Goal: Task Accomplishment & Management: Complete application form

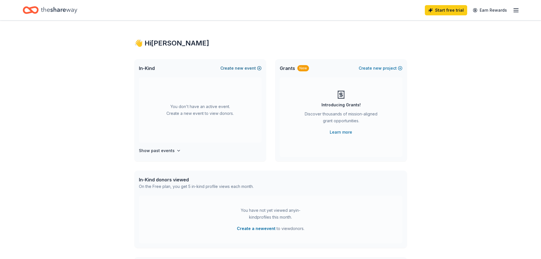
click at [247, 67] on button "Create new event" at bounding box center [241, 68] width 41 height 7
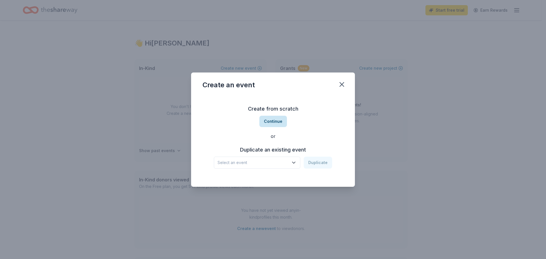
click at [275, 122] on button "Continue" at bounding box center [273, 121] width 28 height 11
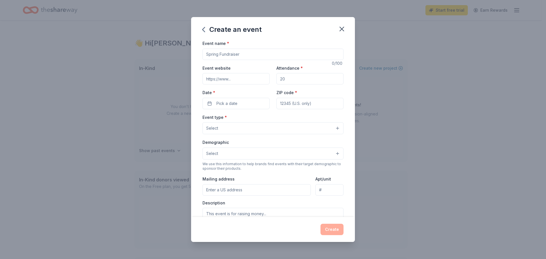
click at [246, 58] on input "Event name *" at bounding box center [272, 54] width 141 height 11
click at [247, 56] on input "Event name *" at bounding box center [272, 54] width 141 height 11
type input "Valentine Bingo Bash and Basket Raffle"
click at [293, 81] on input "Attendance *" at bounding box center [309, 78] width 67 height 11
type input "250"
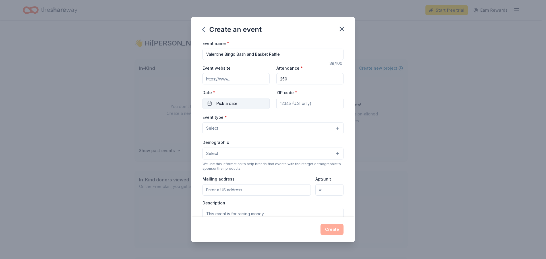
click at [238, 98] on button "Pick a date" at bounding box center [235, 103] width 67 height 11
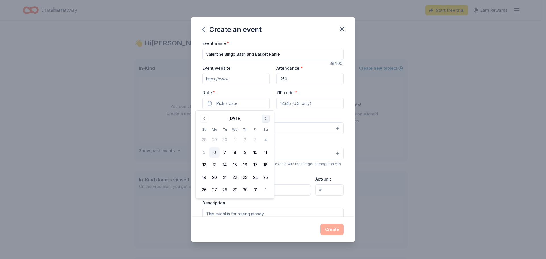
click at [263, 119] on button "Go to next month" at bounding box center [265, 119] width 8 height 8
click at [247, 150] on button "12" at bounding box center [245, 152] width 10 height 10
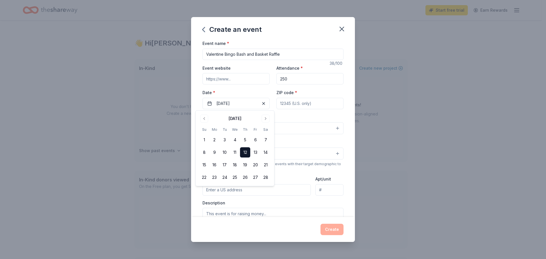
click at [321, 106] on input "ZIP code *" at bounding box center [309, 103] width 67 height 11
type input "08332"
click at [245, 126] on button "Select" at bounding box center [272, 128] width 141 height 12
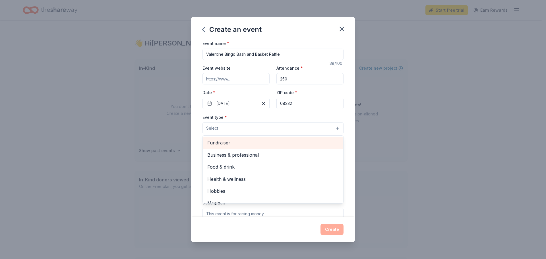
click at [234, 142] on span "Fundraiser" at bounding box center [272, 142] width 131 height 7
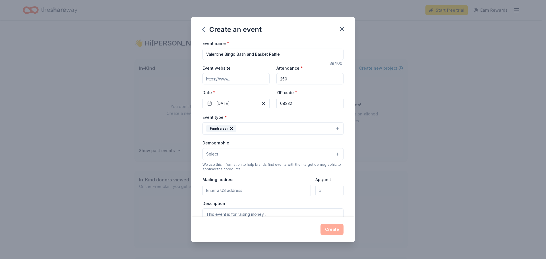
click at [259, 129] on button "Fundraiser" at bounding box center [272, 128] width 141 height 13
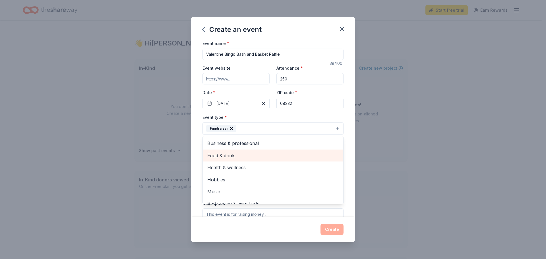
scroll to position [7, 0]
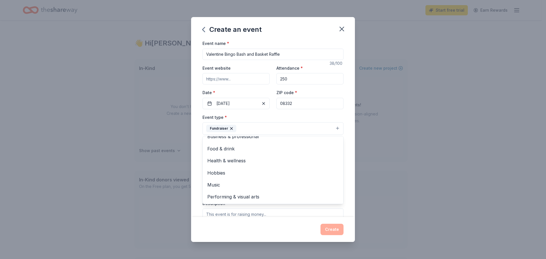
click at [238, 128] on button "Fundraiser" at bounding box center [272, 128] width 141 height 13
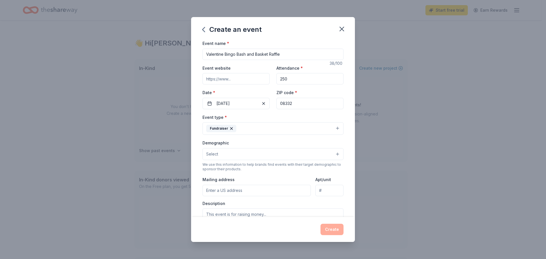
click at [250, 152] on button "Select" at bounding box center [272, 154] width 141 height 12
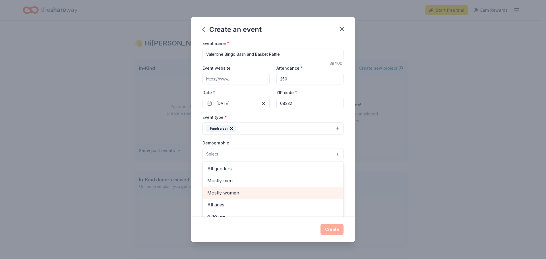
scroll to position [28, 0]
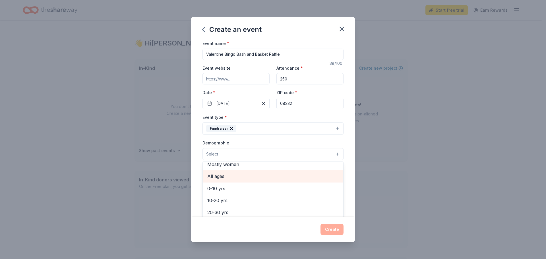
click at [229, 177] on span "All ages" at bounding box center [272, 175] width 131 height 7
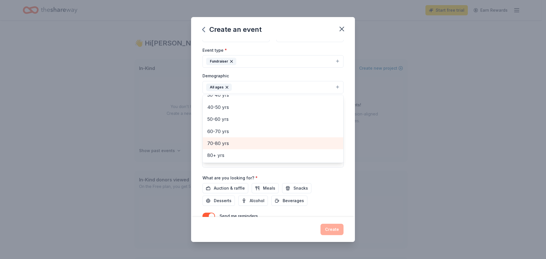
scroll to position [0, 0]
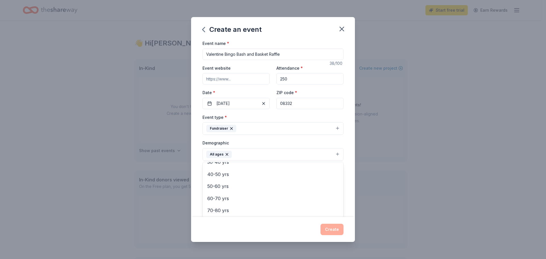
click at [348, 167] on div "Event name * Valentine Bingo Bash and Basket Raffle 38 /100 Event website Atten…" at bounding box center [273, 128] width 164 height 177
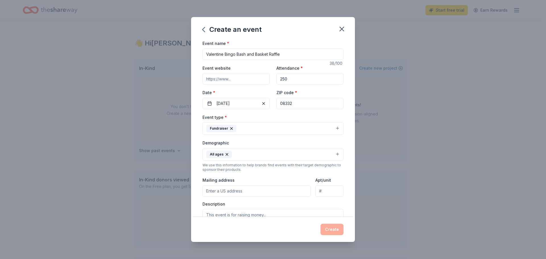
click at [298, 150] on button "All ages" at bounding box center [272, 154] width 141 height 13
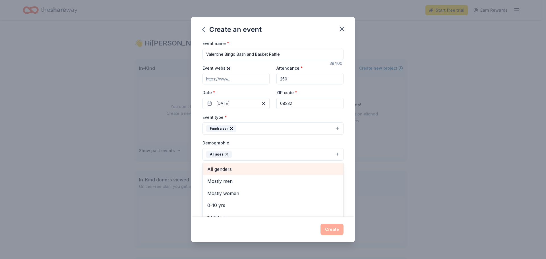
click at [251, 173] on span "All genders" at bounding box center [272, 168] width 131 height 7
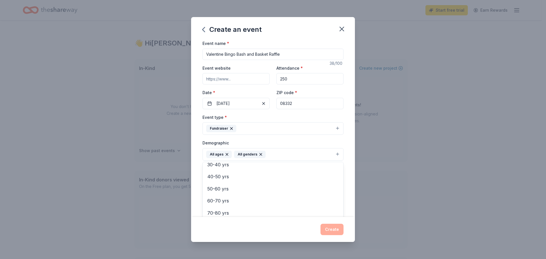
scroll to position [67, 0]
click at [348, 168] on div "Event name * Valentine Bingo Bash and Basket Raffle 38 /100 Event website Atten…" at bounding box center [273, 128] width 164 height 177
click at [217, 188] on input "Mailing address" at bounding box center [256, 190] width 108 height 11
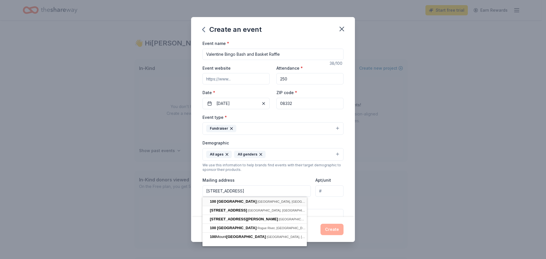
type input "100 Carmel Road, Millville, NJ, 08332"
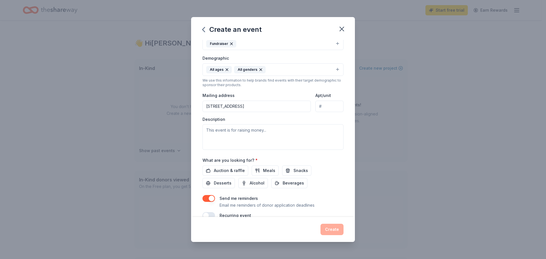
scroll to position [85, 0]
paste textarea "The Mt. Pleasant Valentine Bingo Bash and Basket Raffle will take place [DATE][…"
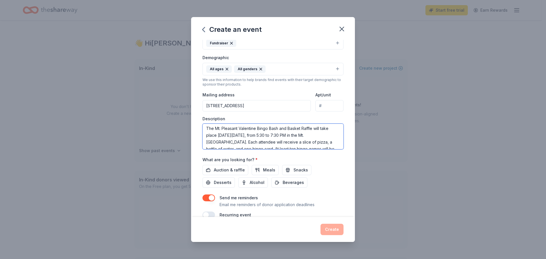
scroll to position [0, 0]
type textarea "The Mt. Pleasant Valentine Bingo Bash and Basket Raffle will take place [DATE][…"
click at [226, 172] on span "Auction & raffle" at bounding box center [229, 170] width 31 height 7
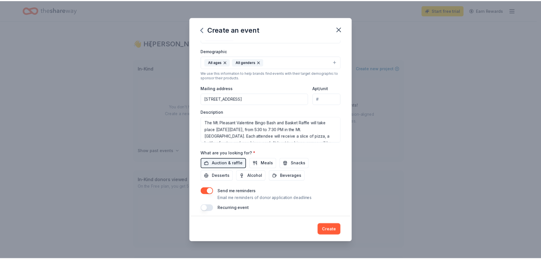
scroll to position [96, 0]
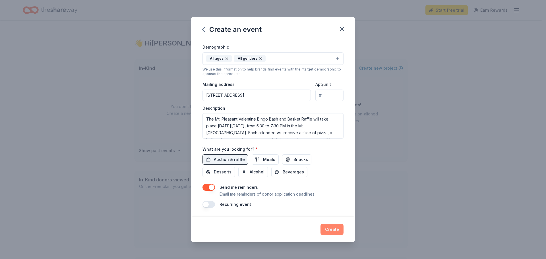
click at [326, 228] on button "Create" at bounding box center [331, 229] width 23 height 11
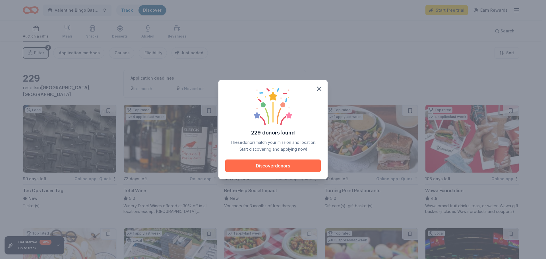
click at [273, 163] on button "Discover donors" at bounding box center [272, 165] width 95 height 13
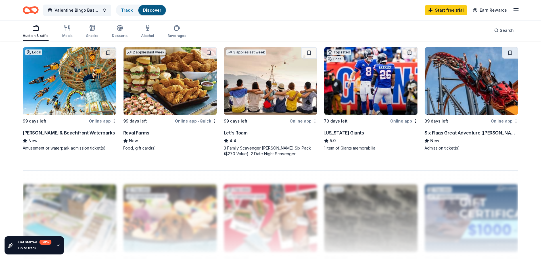
scroll to position [426, 0]
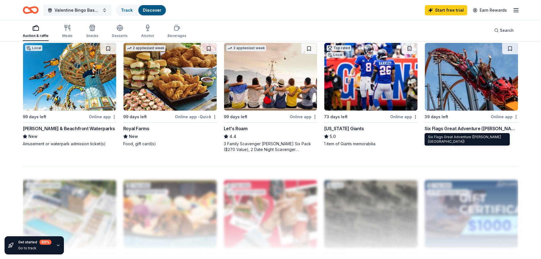
click at [466, 130] on div "Six Flags Great Adventure (Jackson Township)" at bounding box center [472, 128] width 94 height 7
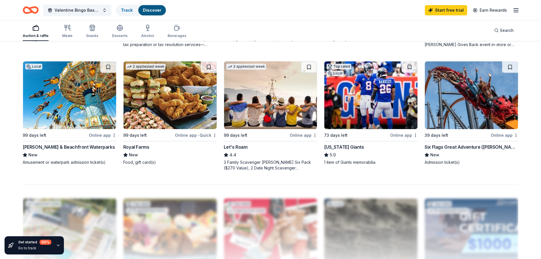
scroll to position [398, 0]
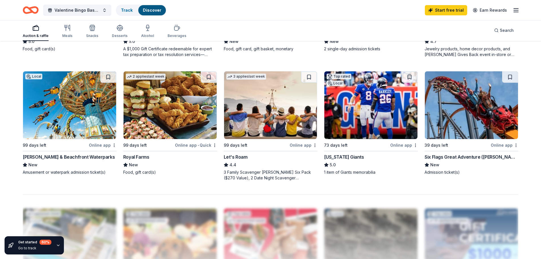
click at [354, 129] on img at bounding box center [371, 105] width 93 height 68
click at [70, 157] on div "Morey's Piers & Beachfront Waterparks" at bounding box center [69, 156] width 92 height 7
click at [466, 155] on div "Six Flags Great Adventure (Jackson Township)" at bounding box center [472, 156] width 94 height 7
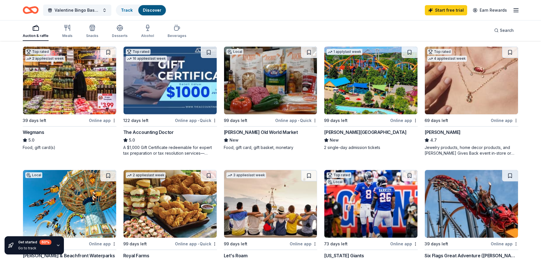
scroll to position [284, 0]
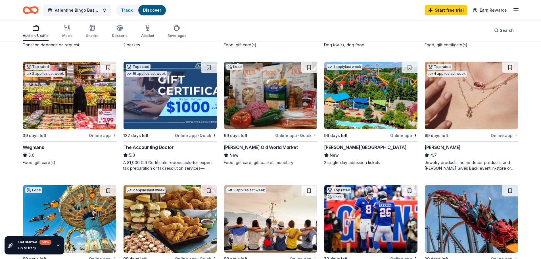
click at [441, 146] on div "[PERSON_NAME]" at bounding box center [443, 147] width 36 height 7
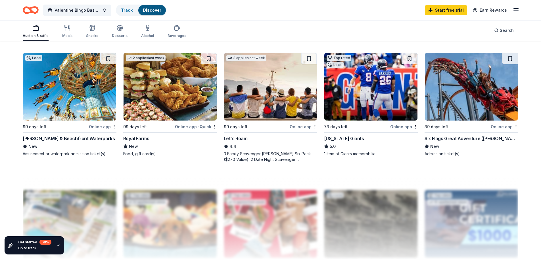
scroll to position [426, 0]
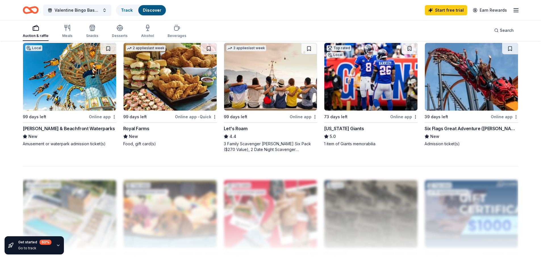
click at [52, 126] on div "[PERSON_NAME] & Beachfront Waterparks" at bounding box center [69, 128] width 92 height 7
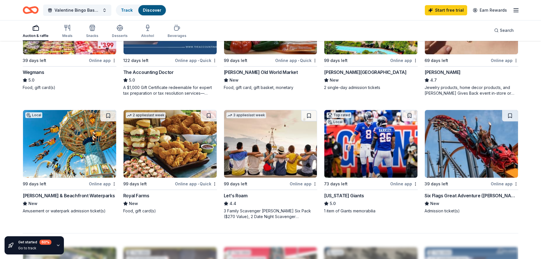
scroll to position [369, 0]
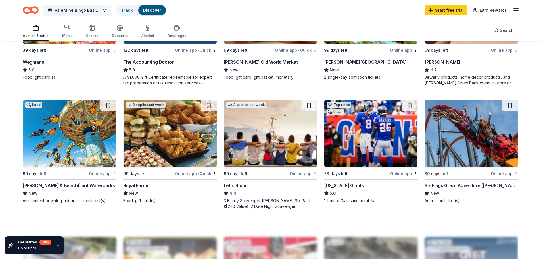
click at [63, 187] on div "[PERSON_NAME] & Beachfront Waterparks" at bounding box center [69, 185] width 92 height 7
click at [468, 184] on div "Six Flags Great Adventure (Jackson Township)" at bounding box center [472, 185] width 94 height 7
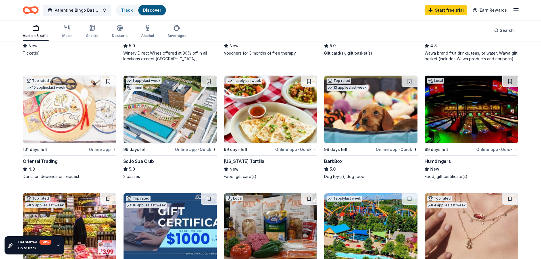
scroll to position [114, 0]
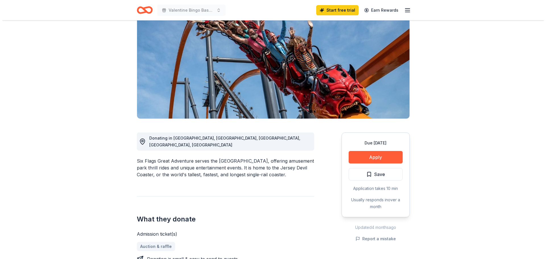
scroll to position [85, 0]
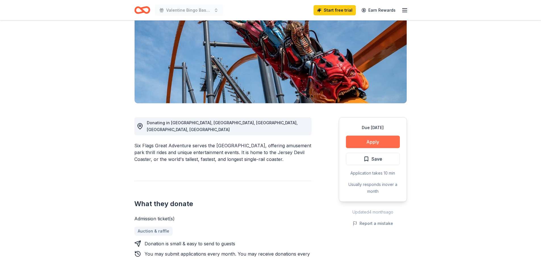
click at [380, 136] on button "Apply" at bounding box center [373, 142] width 54 height 13
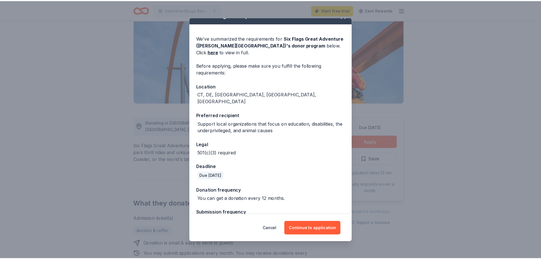
scroll to position [19, 0]
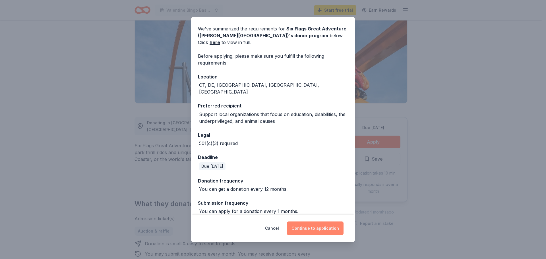
click at [330, 227] on button "Continue to application" at bounding box center [315, 228] width 57 height 14
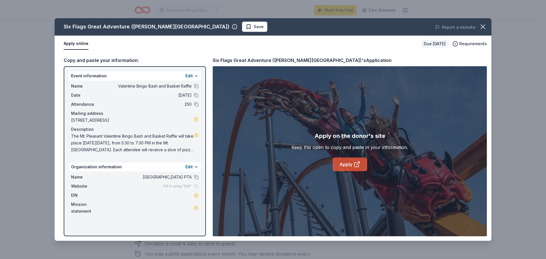
click at [351, 166] on link "Apply" at bounding box center [349, 164] width 34 height 14
click at [348, 162] on link "Apply" at bounding box center [349, 164] width 34 height 14
click at [479, 27] on icon "button" at bounding box center [483, 27] width 8 height 8
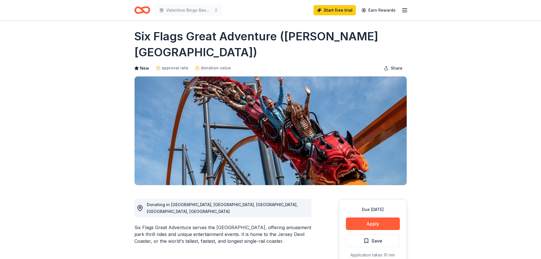
scroll to position [0, 0]
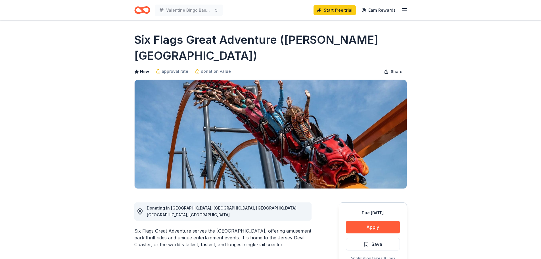
click at [373, 221] on button "Apply" at bounding box center [373, 227] width 54 height 13
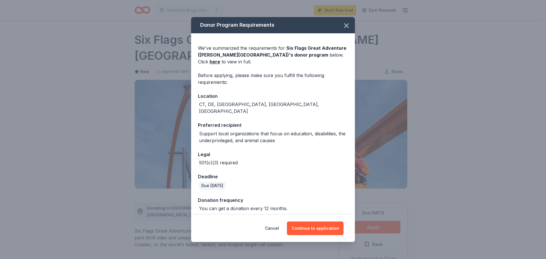
click at [305, 238] on div "Cancel Continue to application" at bounding box center [273, 228] width 164 height 27
click at [307, 233] on button "Continue to application" at bounding box center [315, 228] width 57 height 14
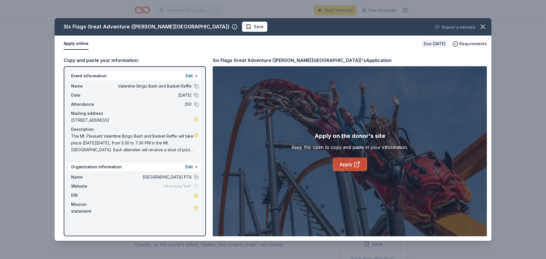
click at [358, 164] on icon at bounding box center [356, 164] width 7 height 7
click at [479, 24] on icon "button" at bounding box center [483, 27] width 8 height 8
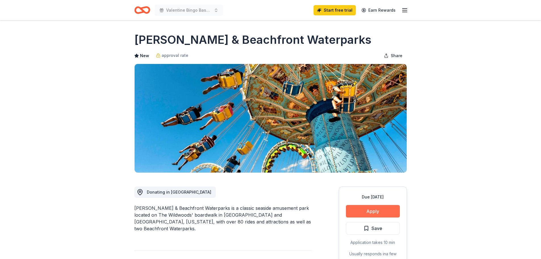
click at [372, 210] on button "Apply" at bounding box center [373, 211] width 54 height 13
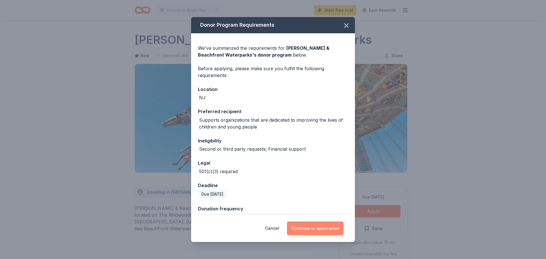
click at [315, 228] on button "Continue to application" at bounding box center [315, 228] width 57 height 14
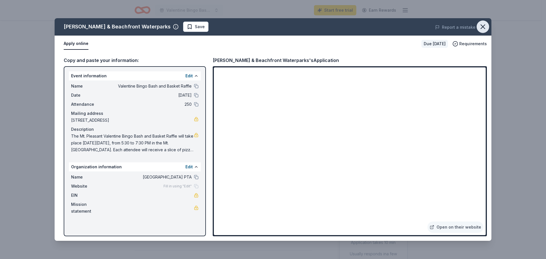
click at [484, 24] on icon "button" at bounding box center [483, 27] width 8 height 8
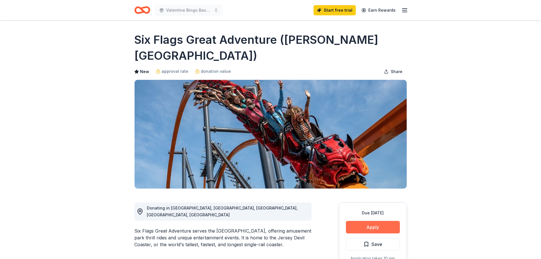
click at [370, 221] on button "Apply" at bounding box center [373, 227] width 54 height 13
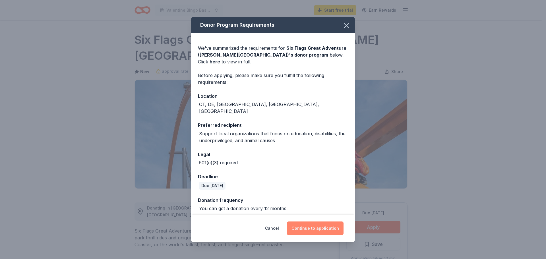
click at [326, 228] on button "Continue to application" at bounding box center [315, 228] width 57 height 14
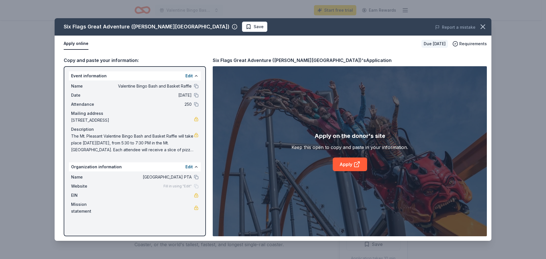
drag, startPoint x: 484, startPoint y: 25, endPoint x: 485, endPoint y: 32, distance: 6.8
click at [484, 25] on icon "button" at bounding box center [483, 27] width 8 height 8
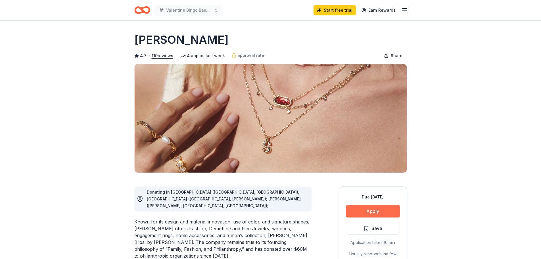
click at [382, 212] on button "Apply" at bounding box center [373, 211] width 54 height 13
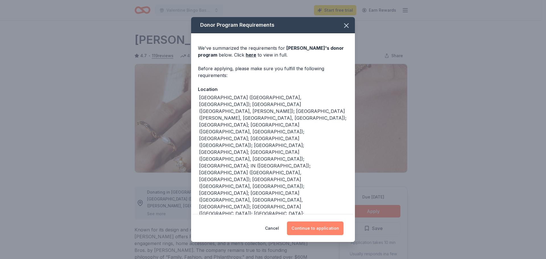
click at [323, 228] on button "Continue to application" at bounding box center [315, 228] width 57 height 14
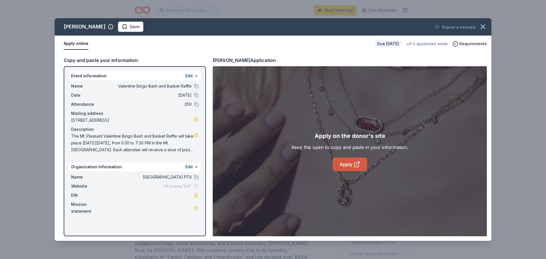
click at [350, 162] on link "Apply" at bounding box center [349, 164] width 34 height 14
click at [481, 28] on icon "button" at bounding box center [483, 27] width 8 height 8
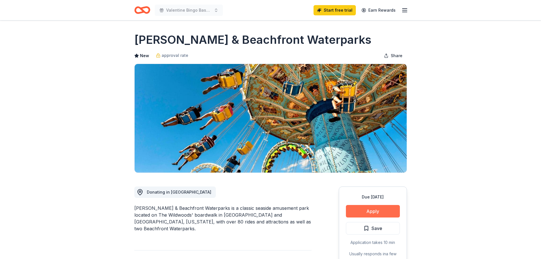
click at [382, 207] on button "Apply" at bounding box center [373, 211] width 54 height 13
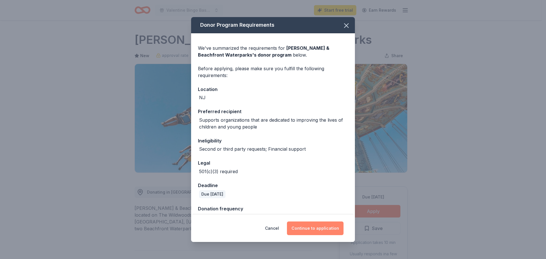
click at [341, 228] on button "Continue to application" at bounding box center [315, 228] width 57 height 14
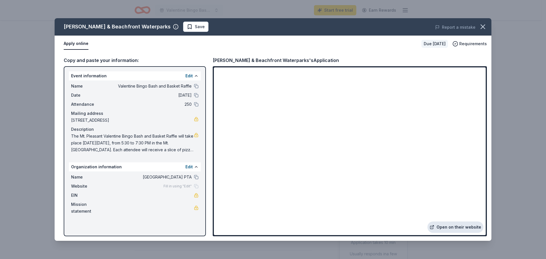
click at [459, 227] on link "Open on their website" at bounding box center [455, 226] width 56 height 11
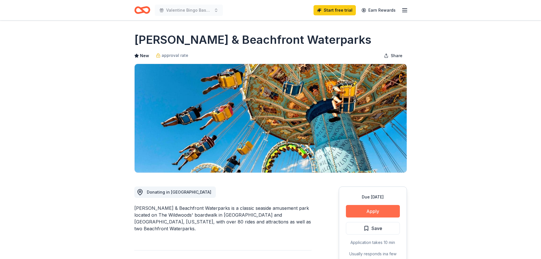
click at [380, 209] on button "Apply" at bounding box center [373, 211] width 54 height 13
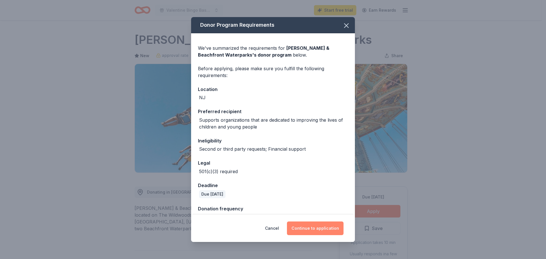
click at [336, 229] on button "Continue to application" at bounding box center [315, 228] width 57 height 14
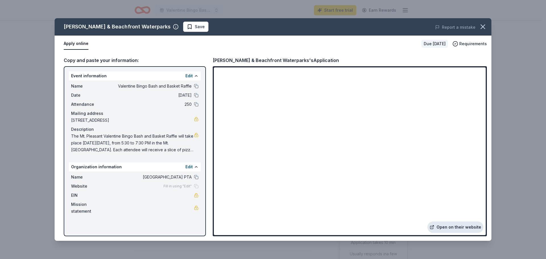
click at [458, 227] on link "Open on their website" at bounding box center [455, 226] width 56 height 11
click at [73, 138] on span "The Mt. Pleasant Valentine Bingo Bash and Basket Raffle will take place [DATE][…" at bounding box center [132, 143] width 123 height 20
click at [74, 136] on span "The Mt. Pleasant Valentine Bingo Bash and Basket Raffle will take place [DATE][…" at bounding box center [132, 143] width 123 height 20
click at [480, 26] on icon "button" at bounding box center [483, 27] width 8 height 8
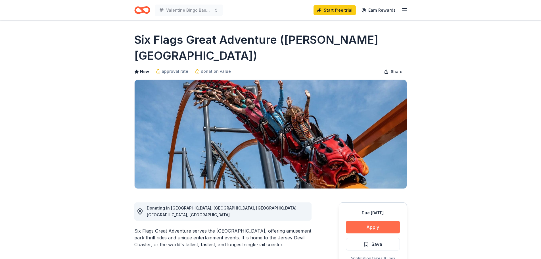
click at [373, 221] on button "Apply" at bounding box center [373, 227] width 54 height 13
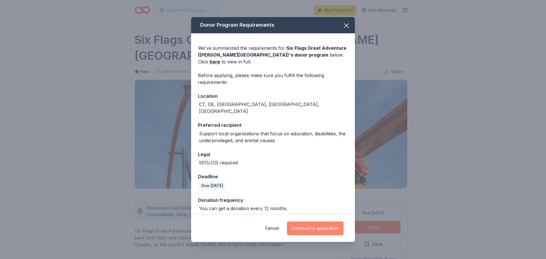
click at [323, 234] on button "Continue to application" at bounding box center [315, 228] width 57 height 14
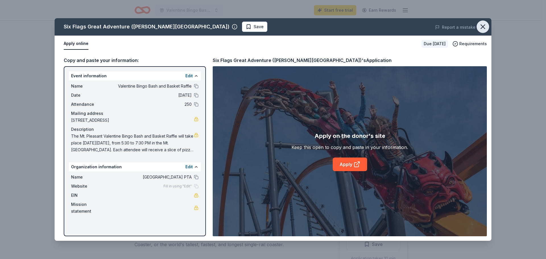
click at [488, 24] on span at bounding box center [482, 26] width 13 height 13
click at [487, 25] on button "button" at bounding box center [482, 26] width 13 height 13
